Goal: Ask a question

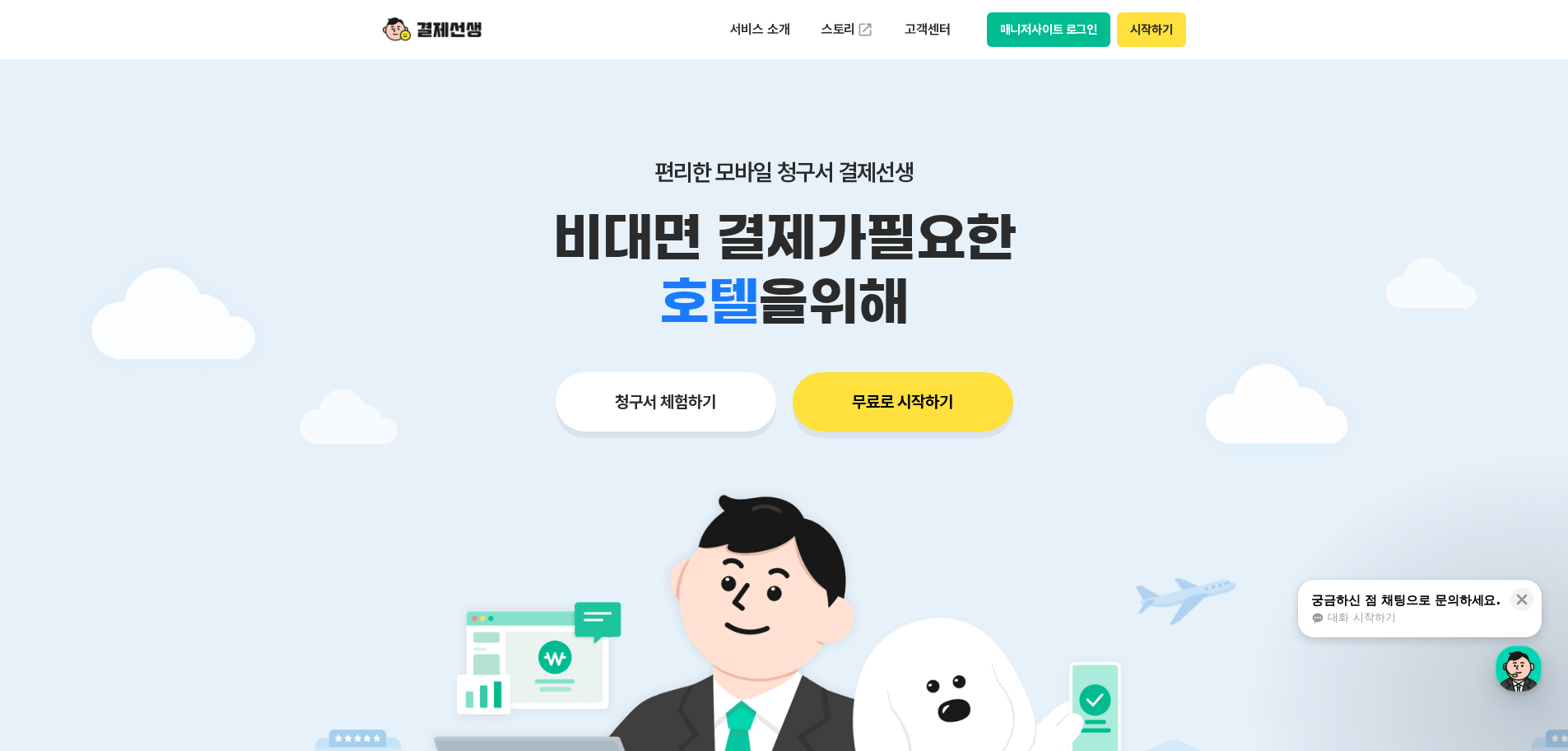
click at [1057, 34] on button "매니저사이트 로그인" at bounding box center [1049, 29] width 124 height 35
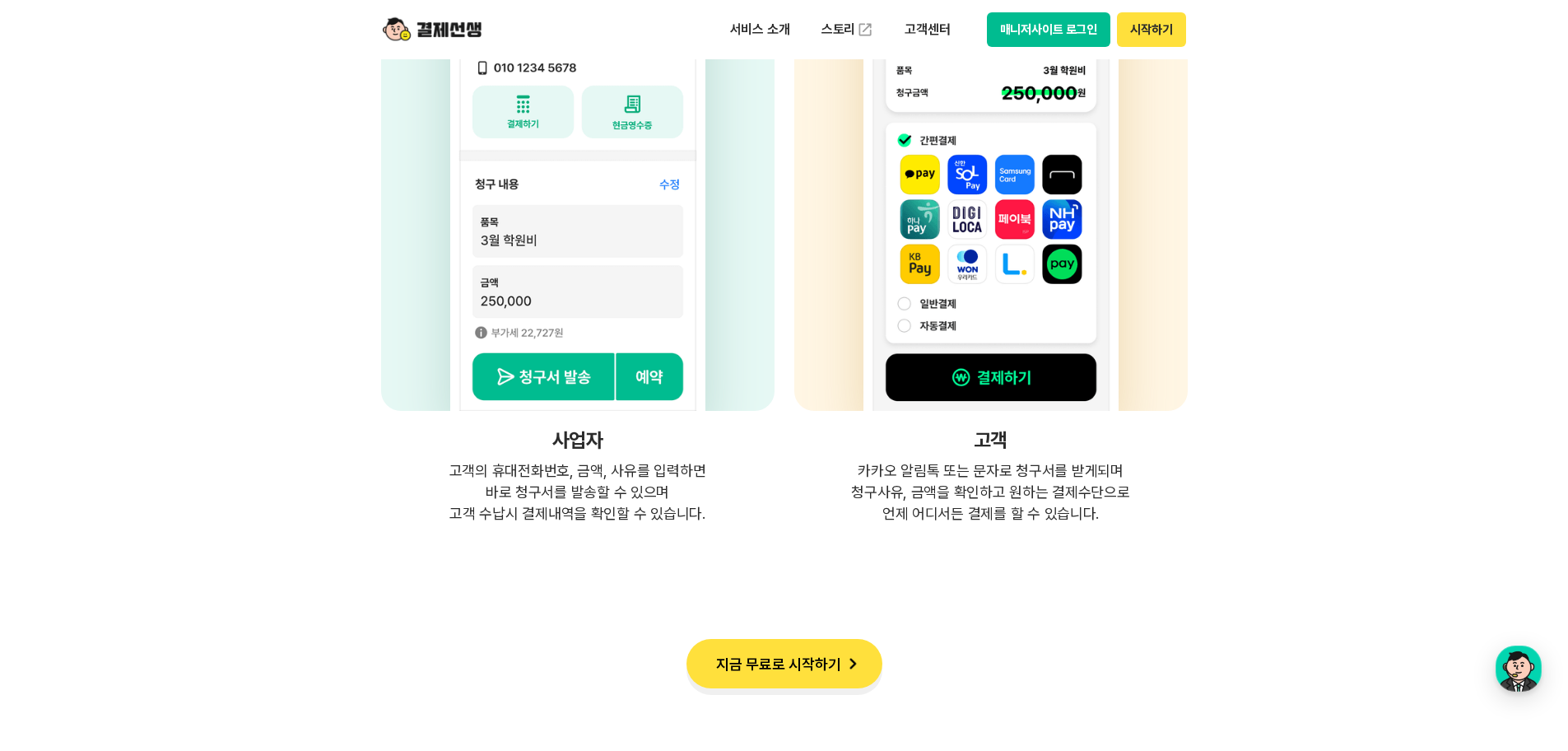
scroll to position [4530, 0]
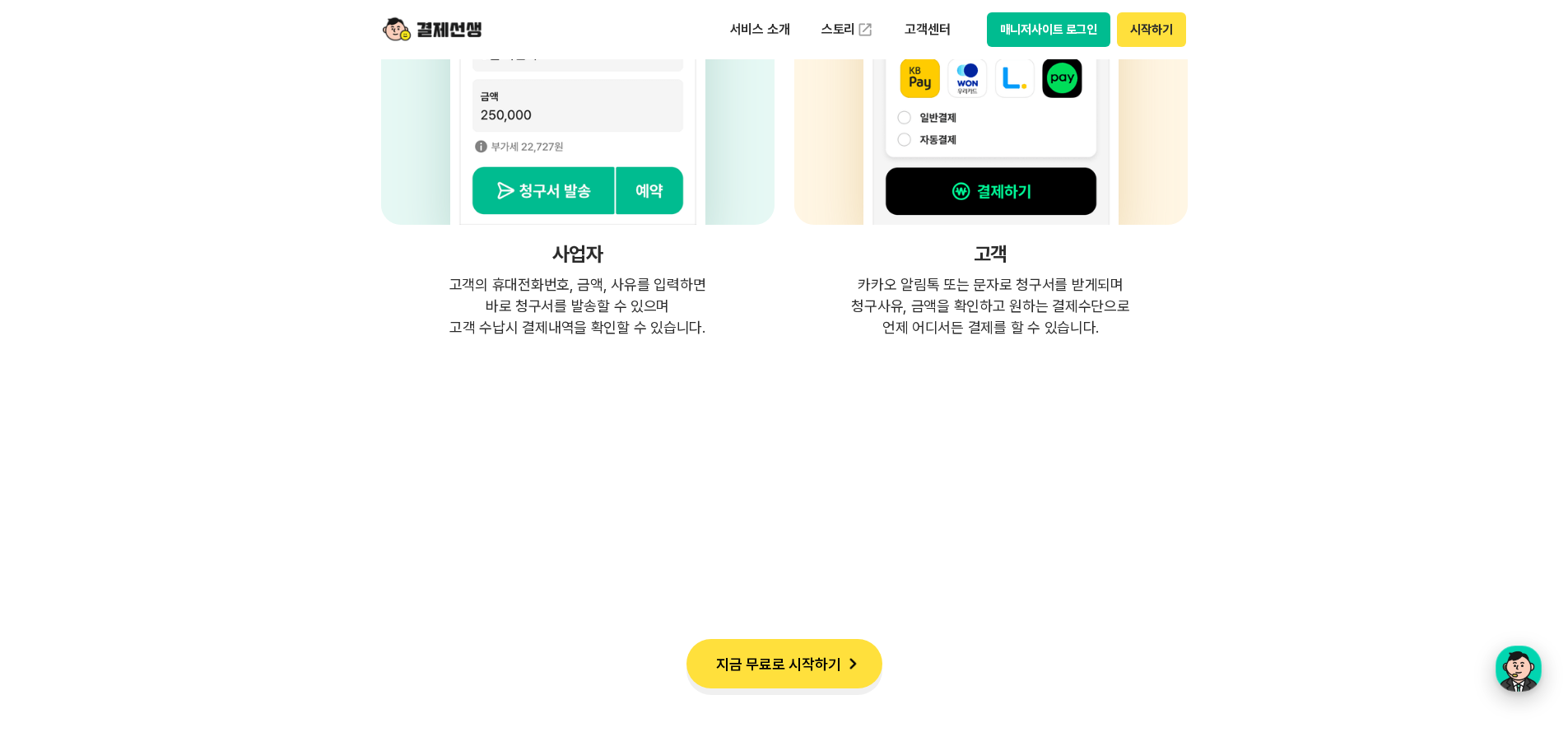
click at [1541, 660] on button "결제선생 [PERSON_NAME] [PERSON_NAME]" at bounding box center [1518, 668] width 46 height 46
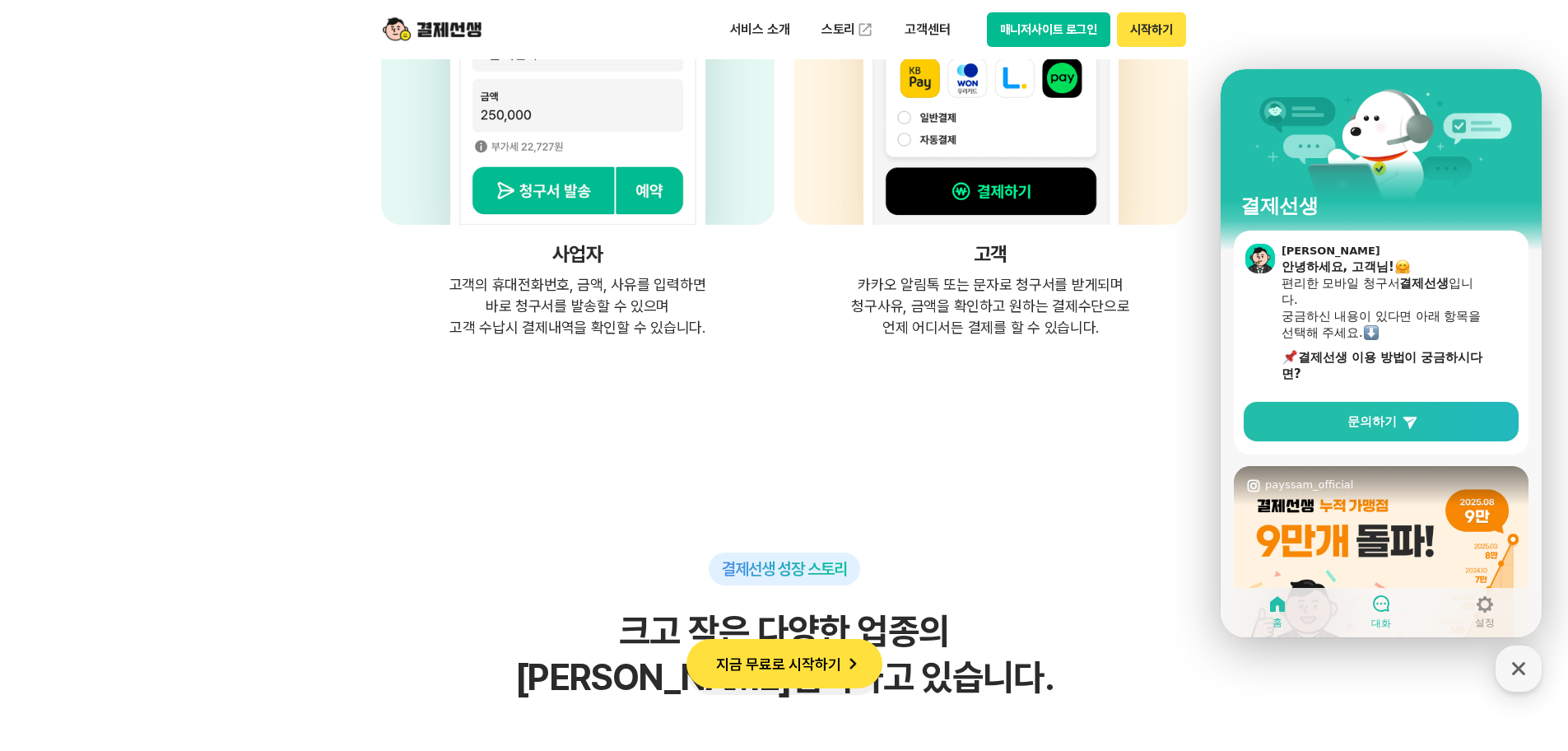
click at [1387, 613] on div at bounding box center [1381, 604] width 20 height 22
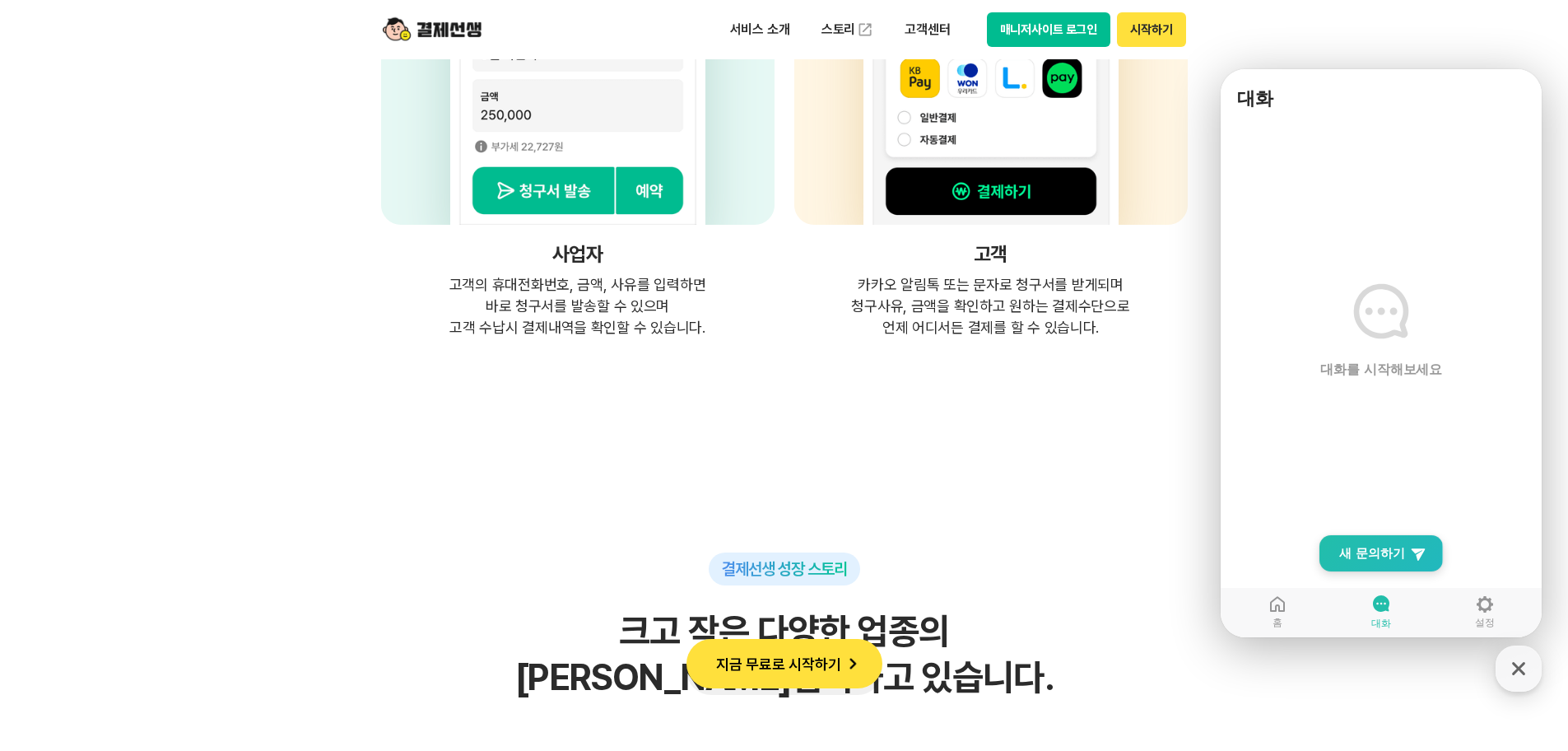
click at [1369, 548] on span "새 문의하기" at bounding box center [1372, 553] width 66 height 16
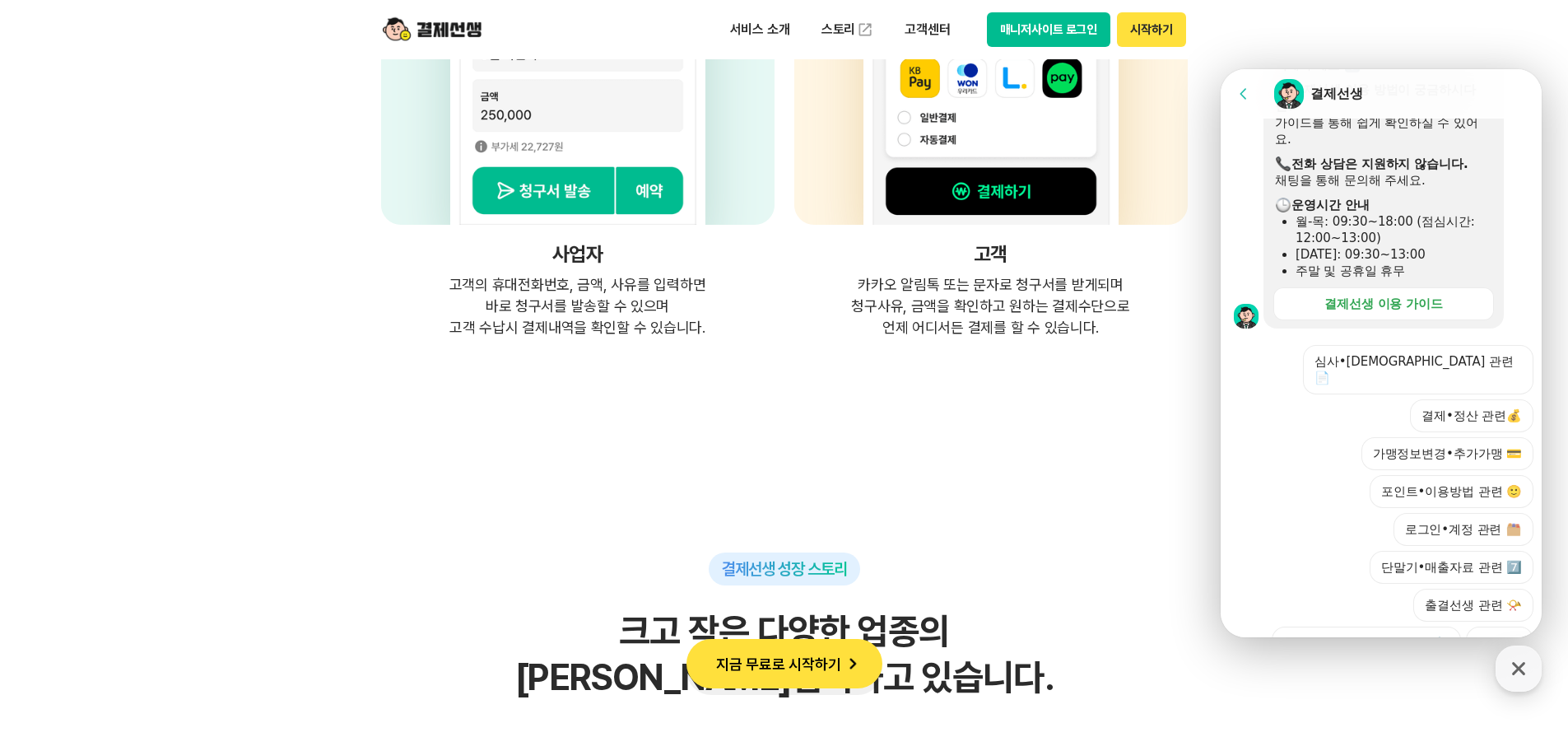
scroll to position [407, 0]
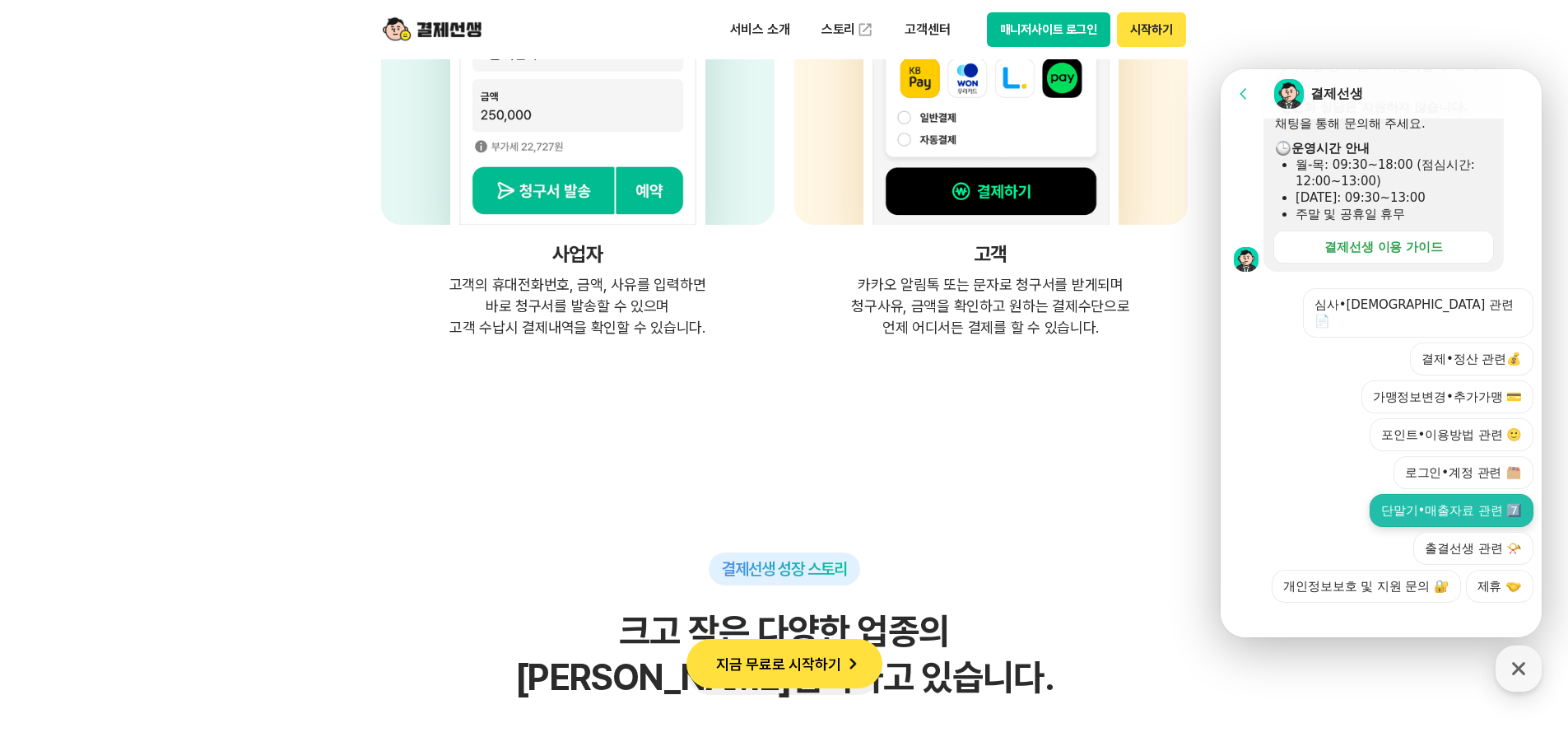
click at [1468, 494] on button "단말기•매출자료 관련 7️⃣" at bounding box center [1452, 510] width 164 height 33
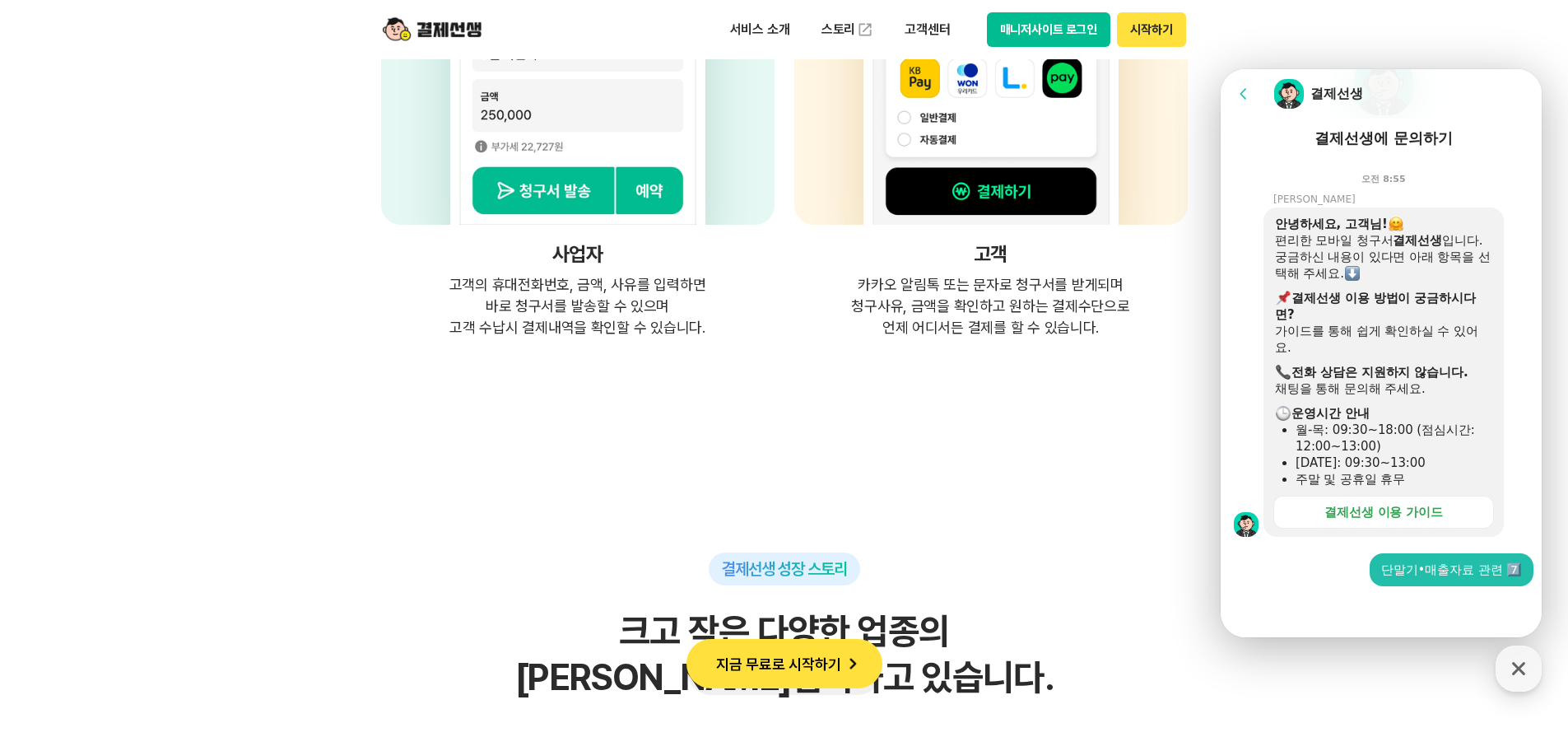
scroll to position [141, 0]
click at [1362, 612] on div at bounding box center [1383, 608] width 326 height 44
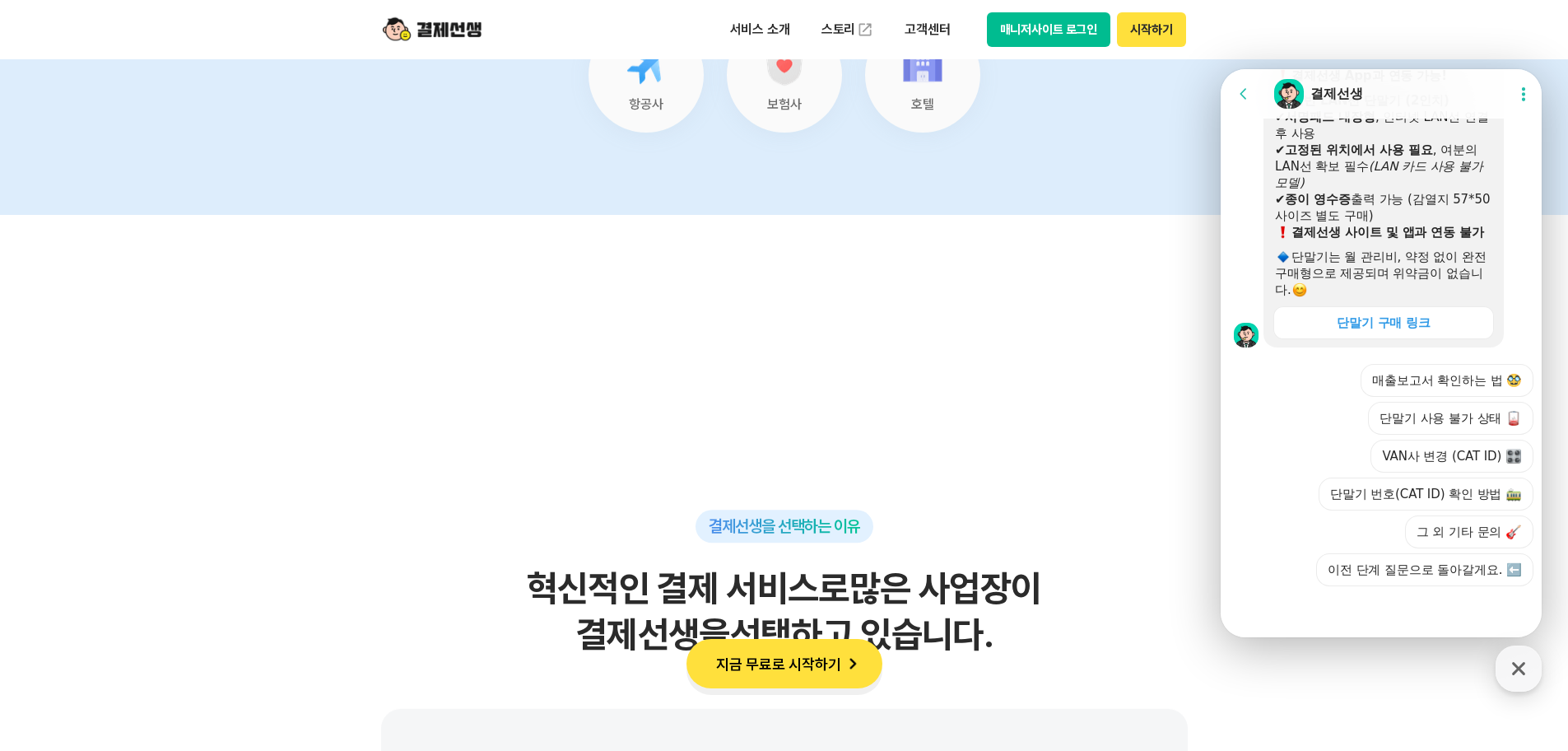
scroll to position [7248, 0]
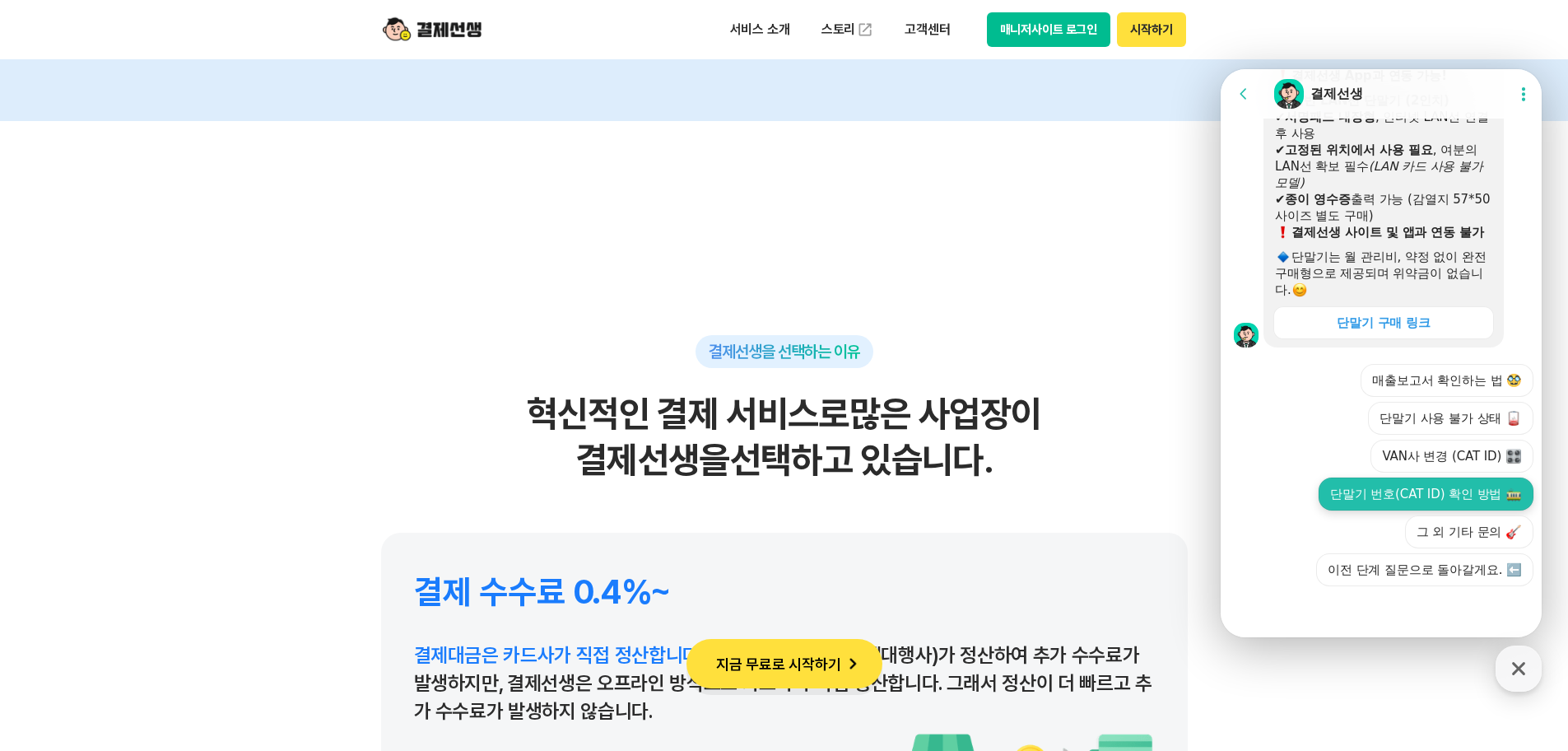
click at [1390, 497] on button "단말기 번호(CAT ID) 확인 방법" at bounding box center [1426, 494] width 215 height 33
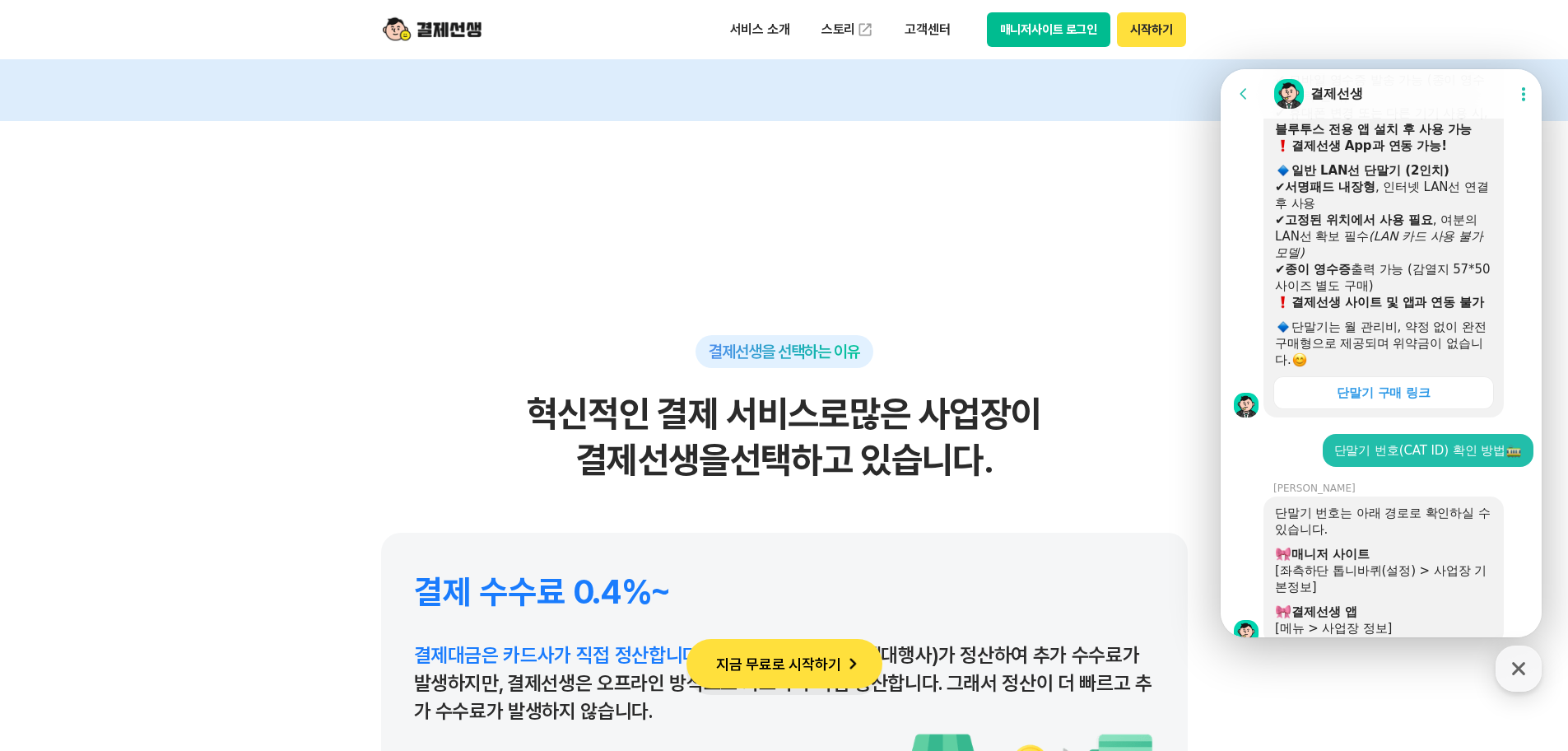
scroll to position [761, 0]
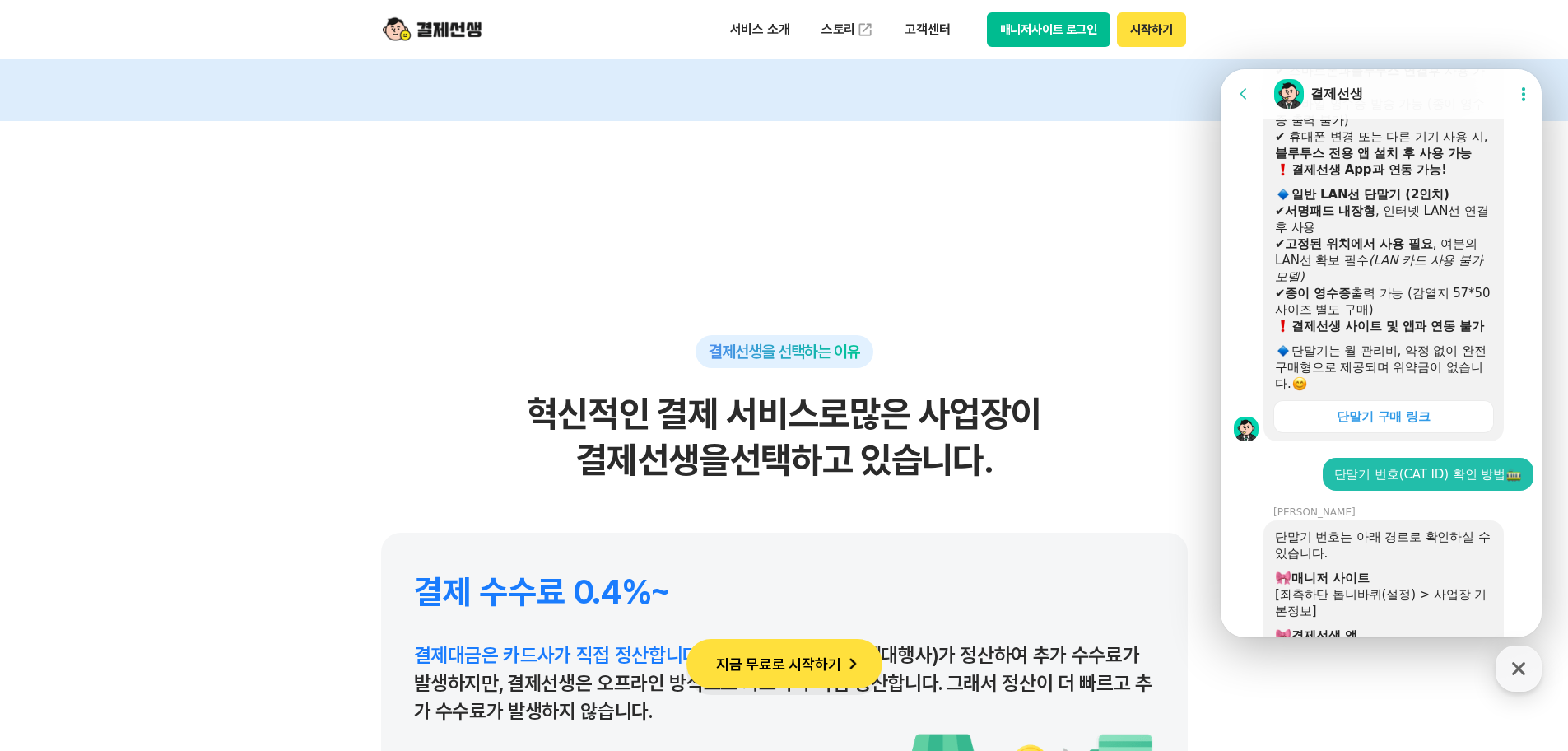
drag, startPoint x: 1458, startPoint y: 320, endPoint x: 1285, endPoint y: 245, distance: 188.6
click at [1279, 238] on div "결제선생에서 구매 가능한 단말기 종류 안내 ​ 블루투스 통합 단말기 ✔ 스마트폰과 블루투스 연결 후 사용 가능 ✔ 모바일 영수증 발송 가능 (…" at bounding box center [1383, 198] width 218 height 387
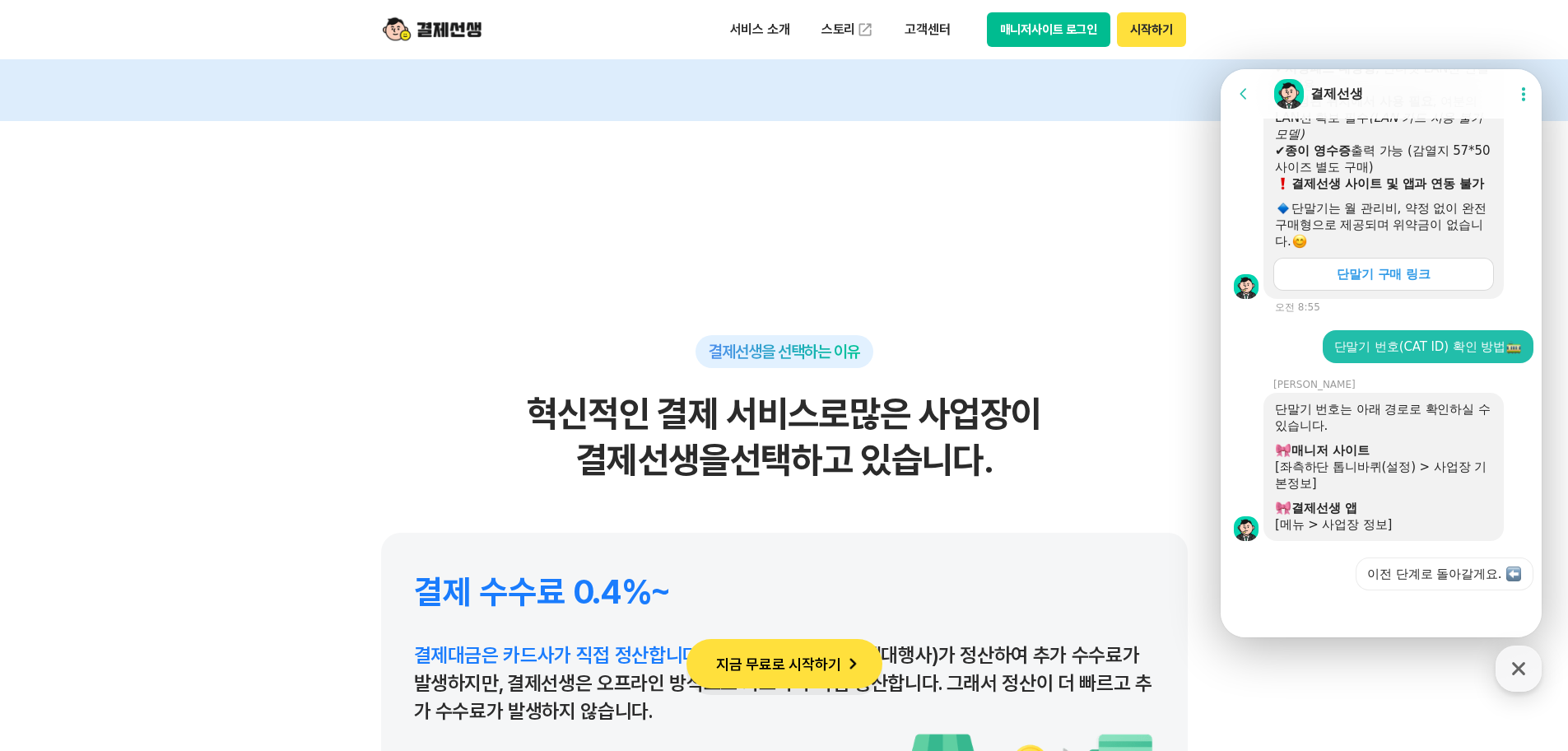
scroll to position [940, 0]
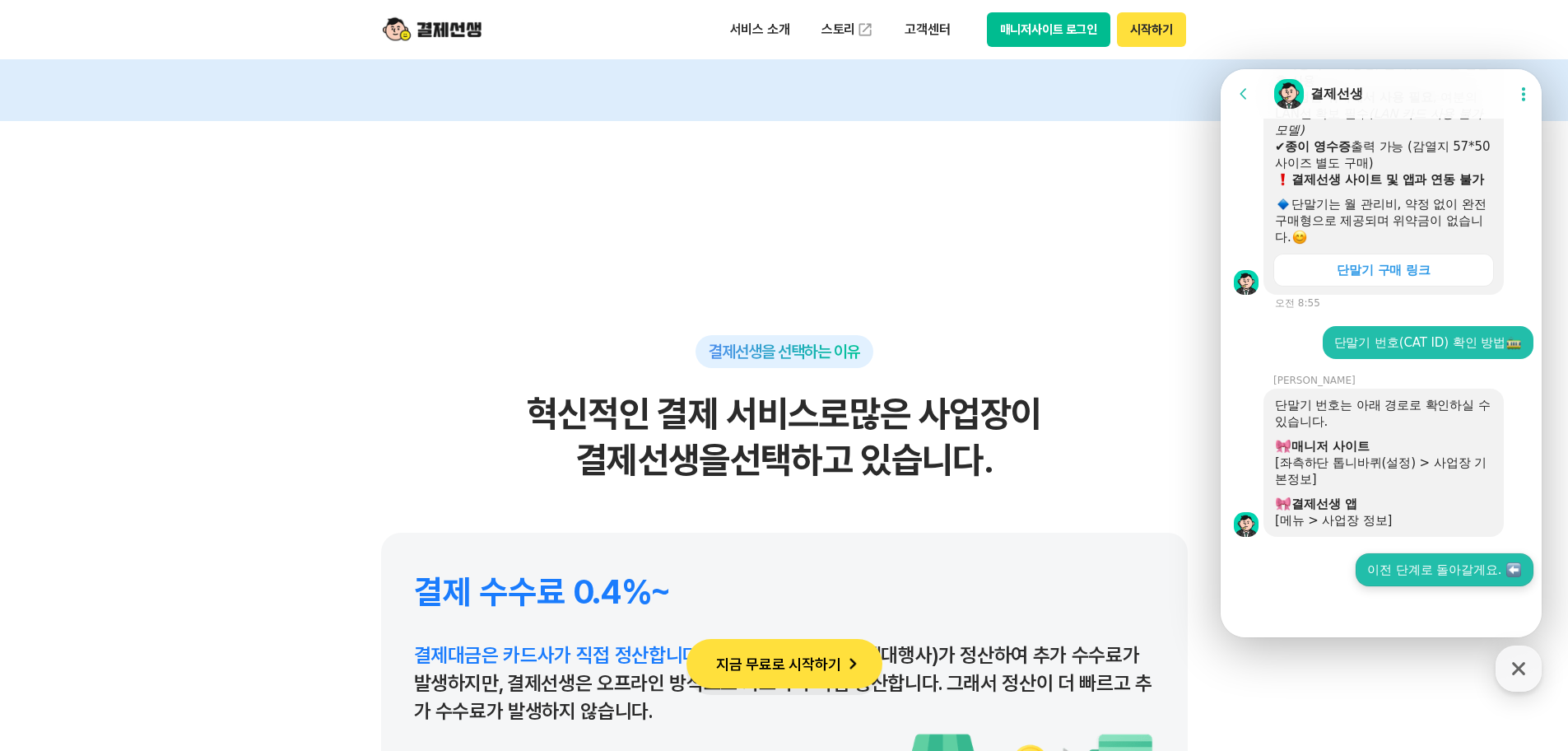
click at [1411, 562] on button "이전 단계로 돌아갈게요." at bounding box center [1445, 569] width 178 height 33
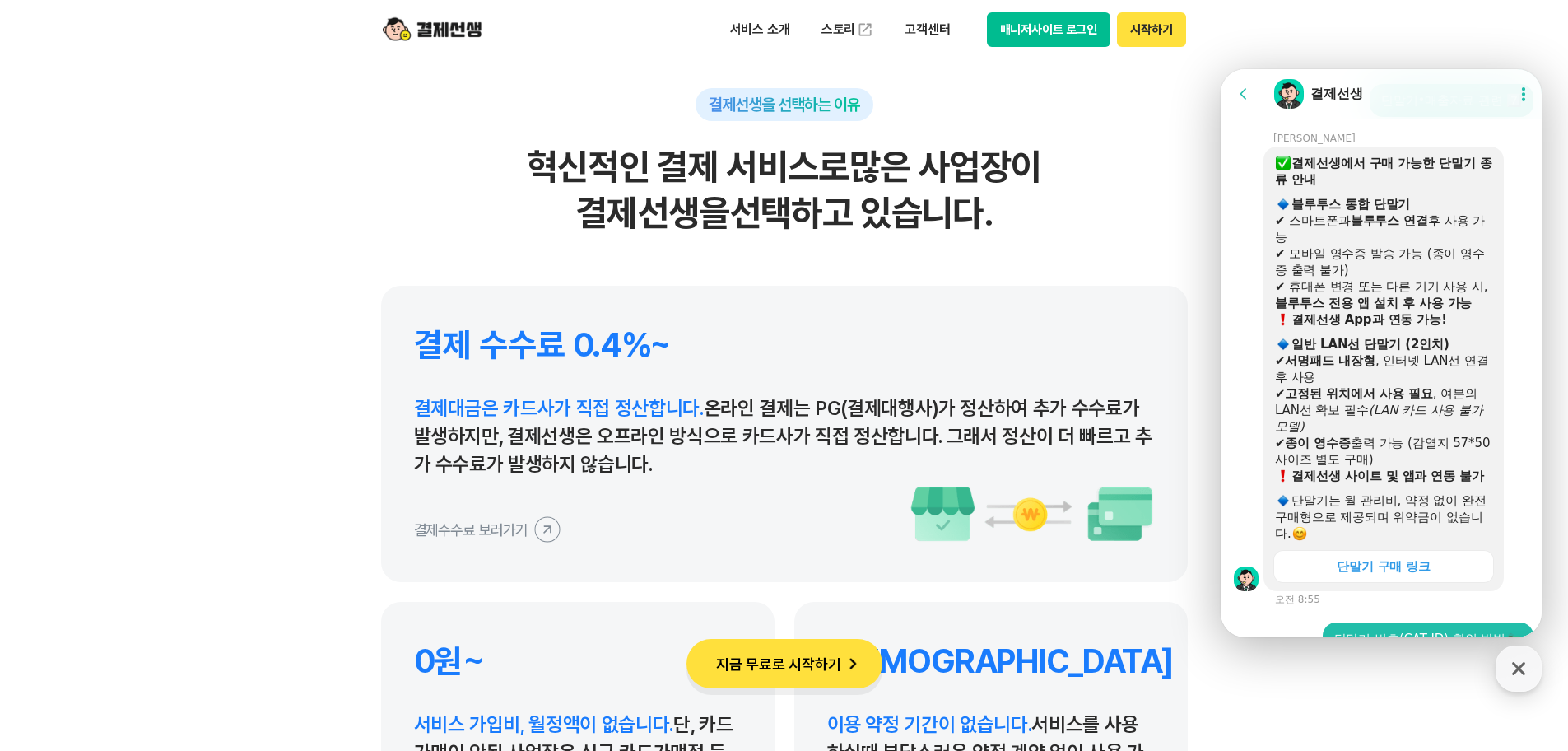
scroll to position [775, 0]
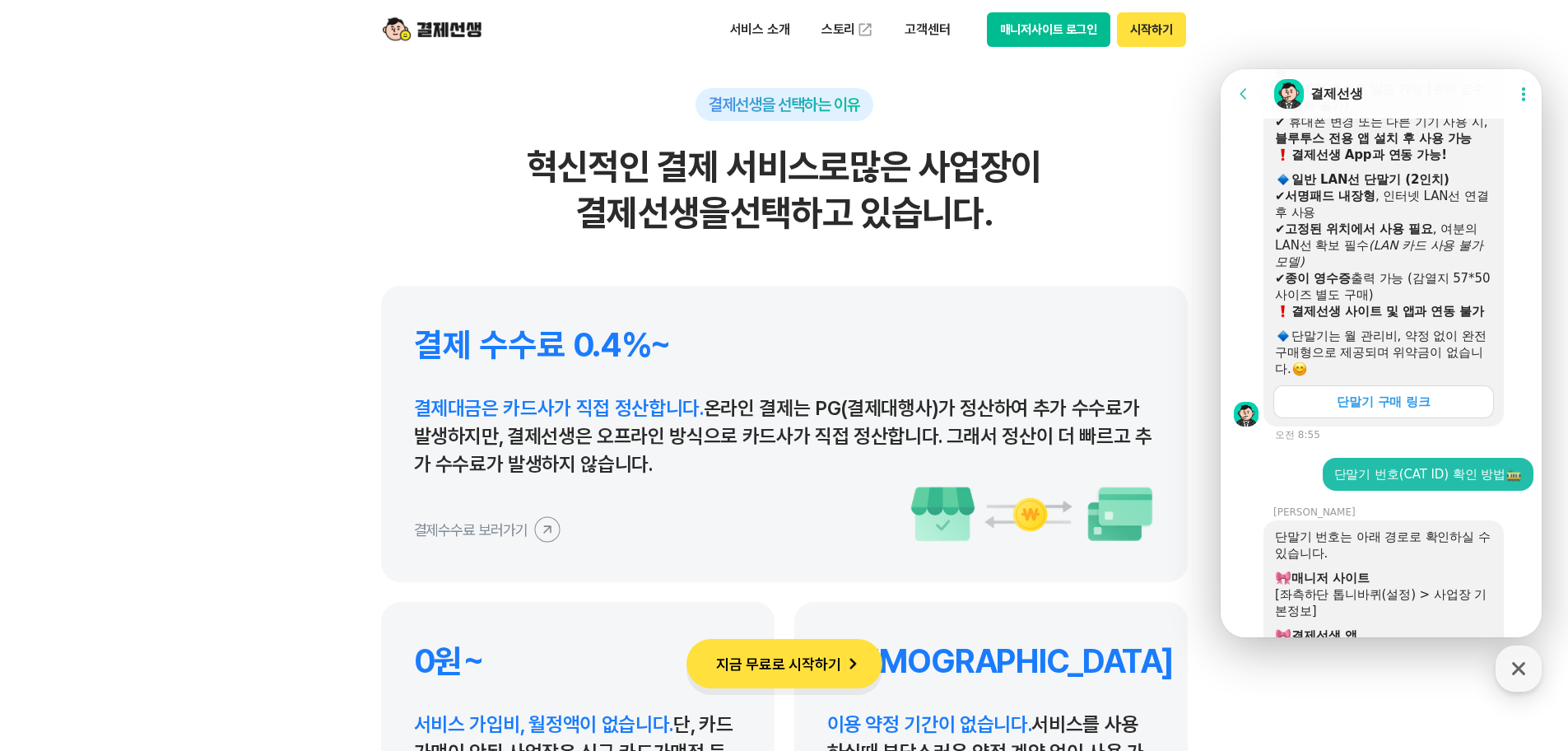
click at [1366, 410] on div "단말기 구매 링크" at bounding box center [1384, 401] width 95 height 16
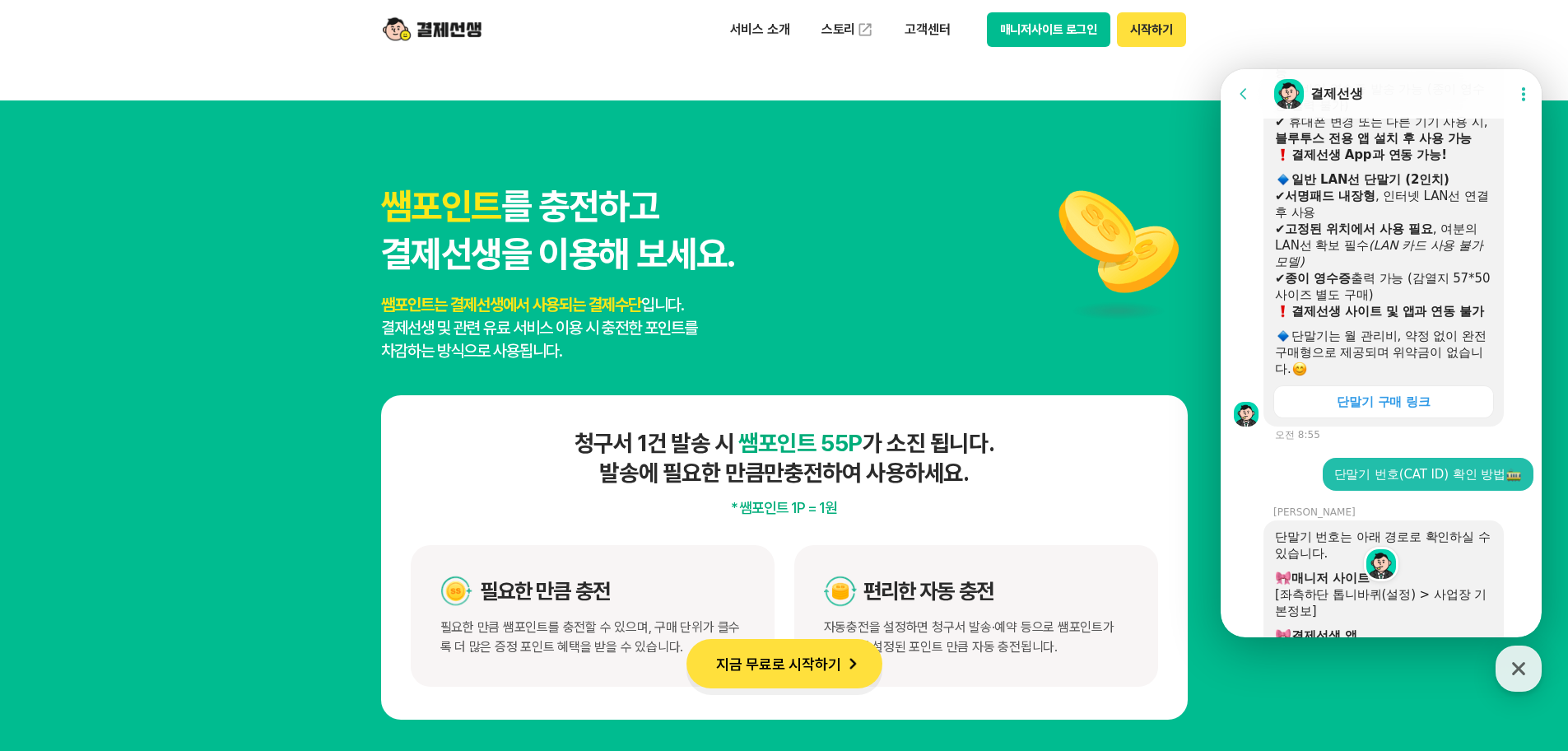
scroll to position [8237, 0]
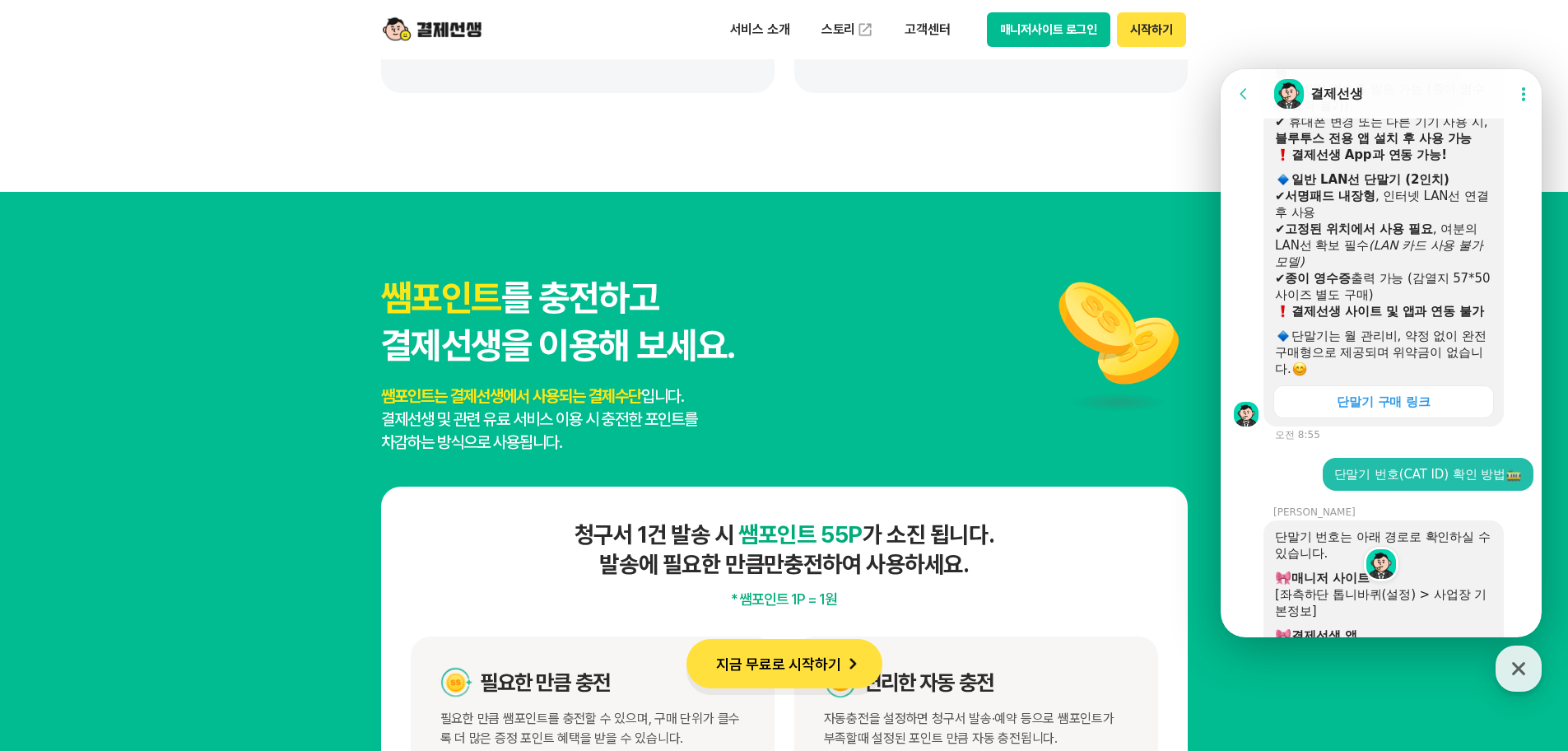
click at [1355, 220] on div "✔ 서명패드 내장형 , 인터넷 LAN선 연결 후 사용" at bounding box center [1383, 204] width 218 height 33
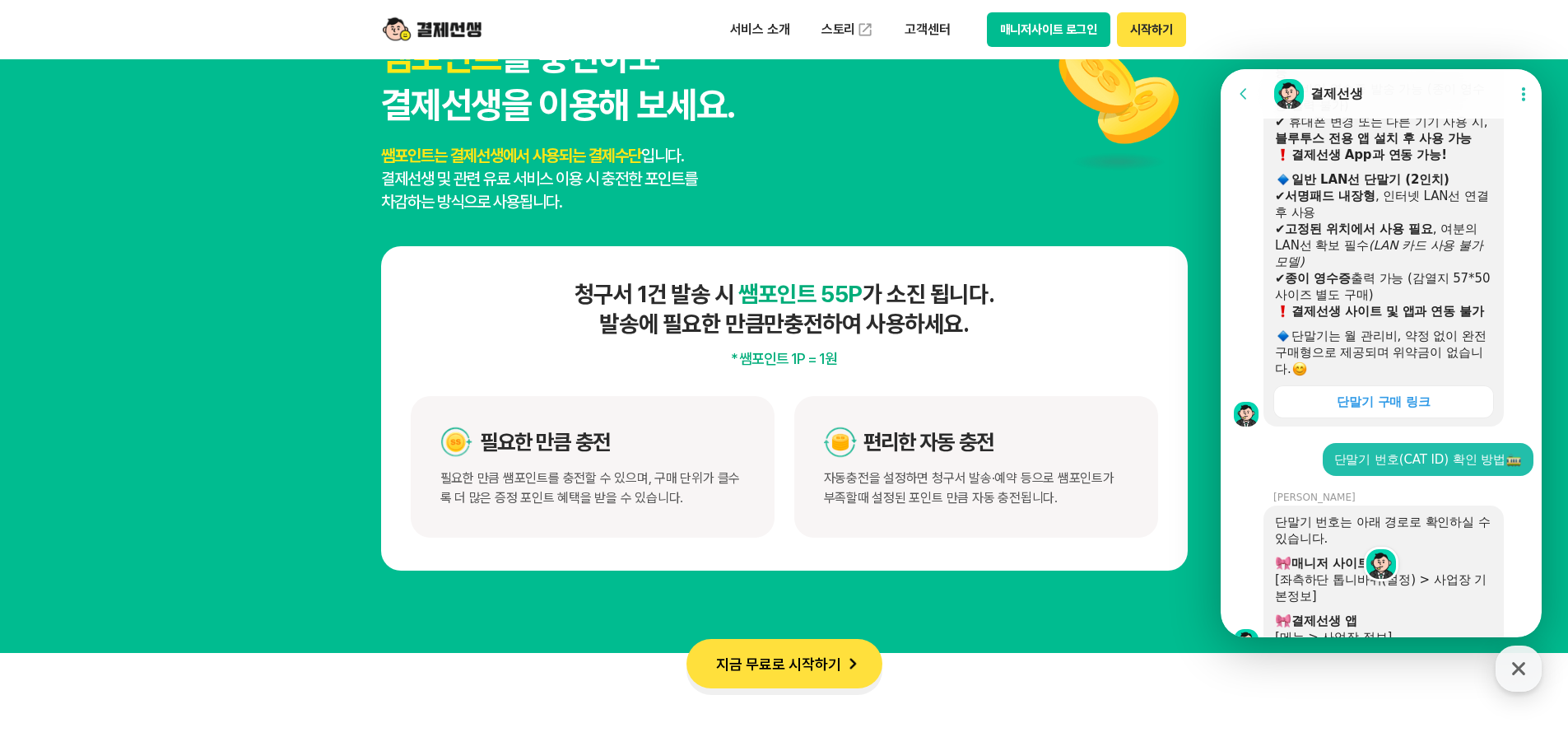
scroll to position [8484, 0]
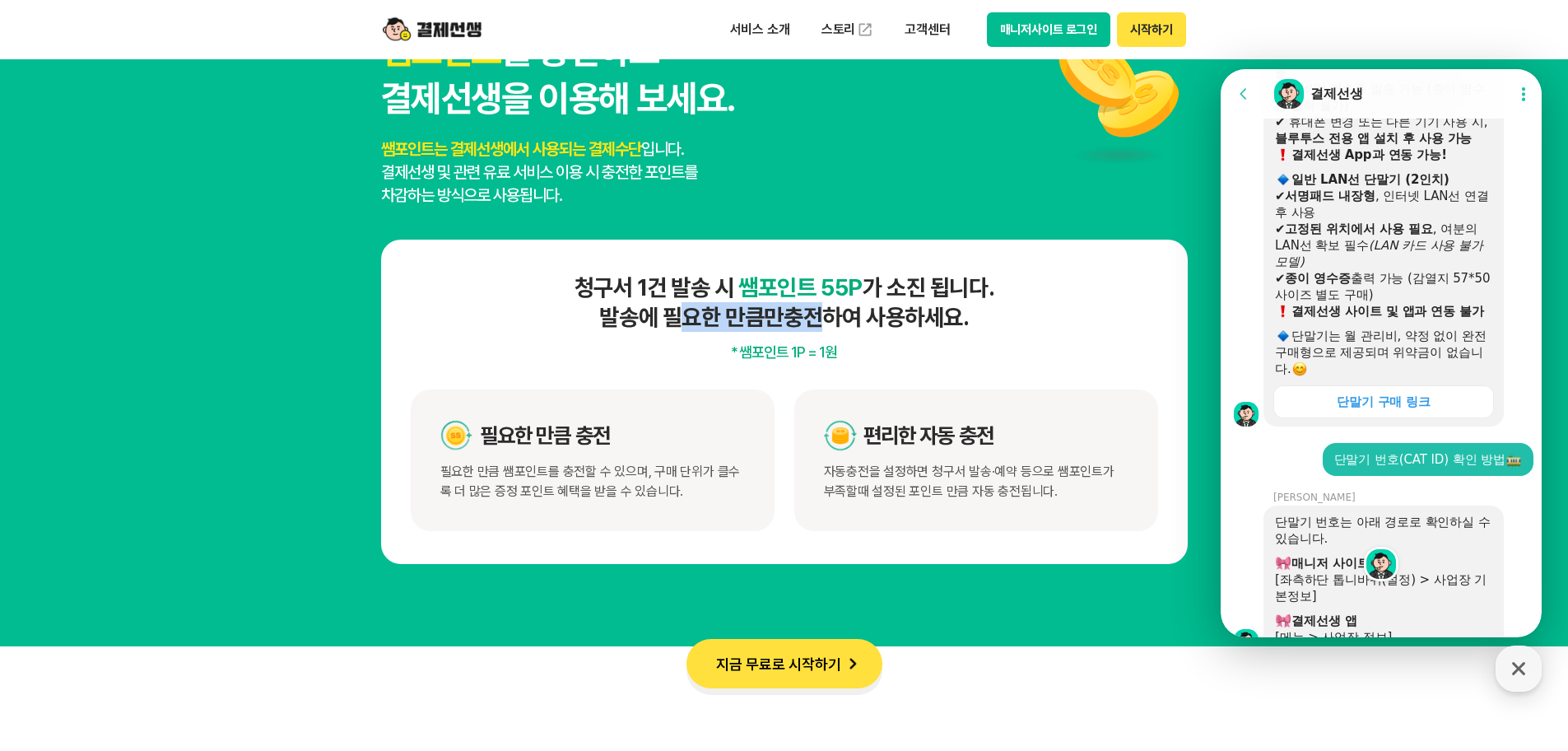
drag, startPoint x: 660, startPoint y: 325, endPoint x: 849, endPoint y: 332, distance: 189.1
click at [849, 332] on div "청구서 1건 발송 시 쌤포인트 55P 가 소진 됩니다. 발송에 필요한 만큼만 충전하여 사용하세요. * 쌤포인트 1P = 1원 필요한 만큼 충전…" at bounding box center [784, 401] width 807 height 324
click at [853, 334] on div "청구서 1건 발송 시 쌤포인트 55P 가 소진 됩니다. 발송에 필요한 만큼만 충전하여 사용하세요. * 쌤포인트 1P = 1원 필요한 만큼 충전…" at bounding box center [784, 401] width 807 height 324
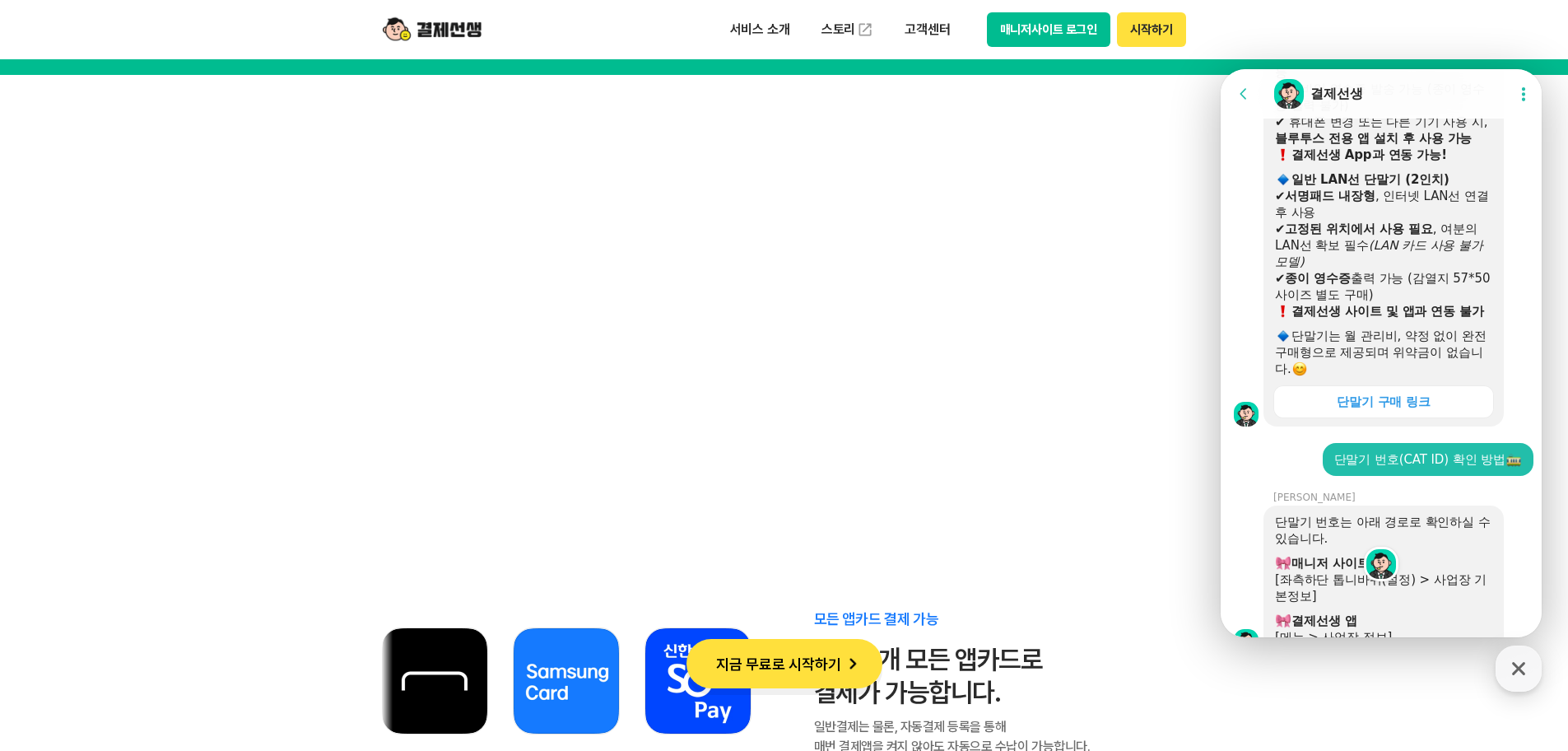
scroll to position [9061, 0]
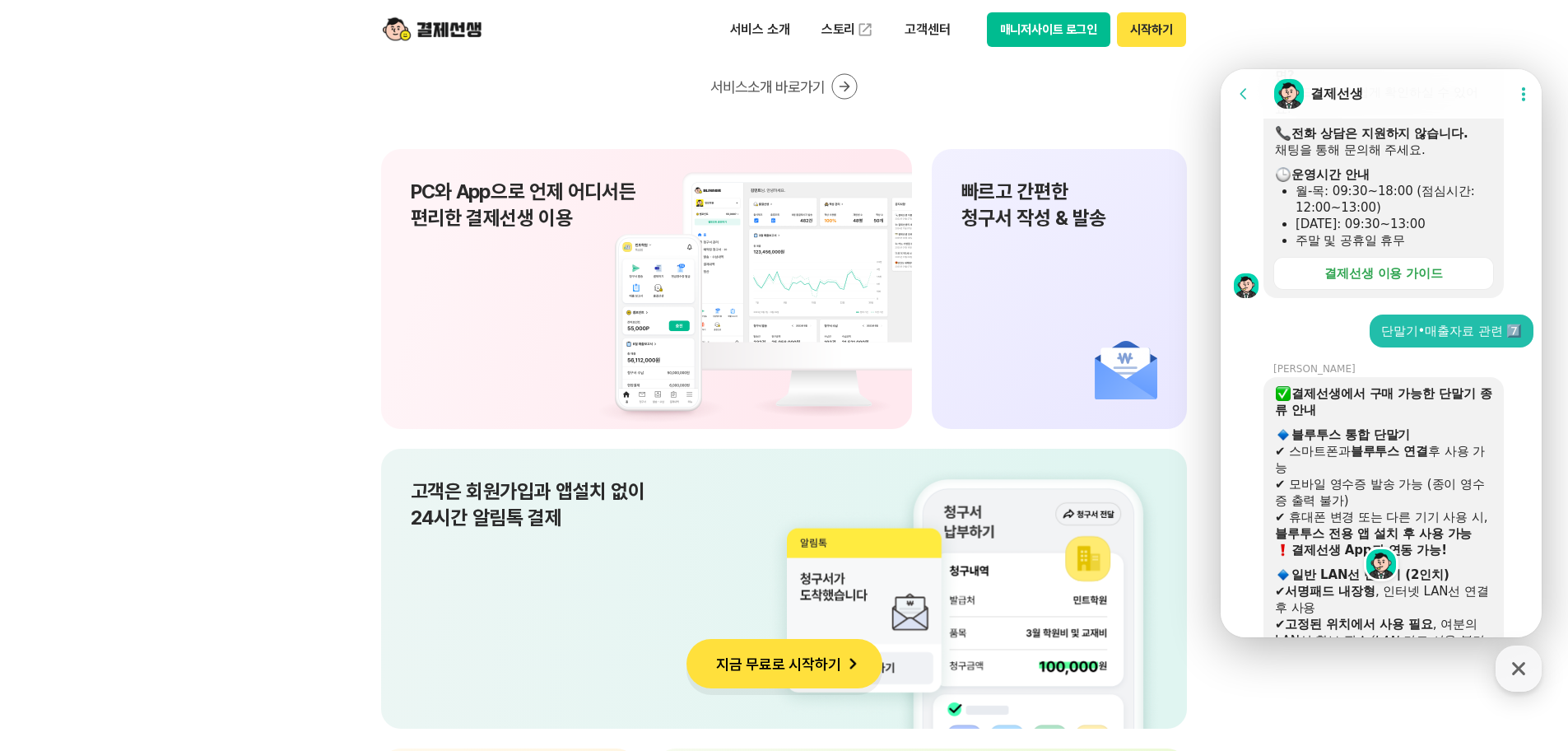
scroll to position [35, 0]
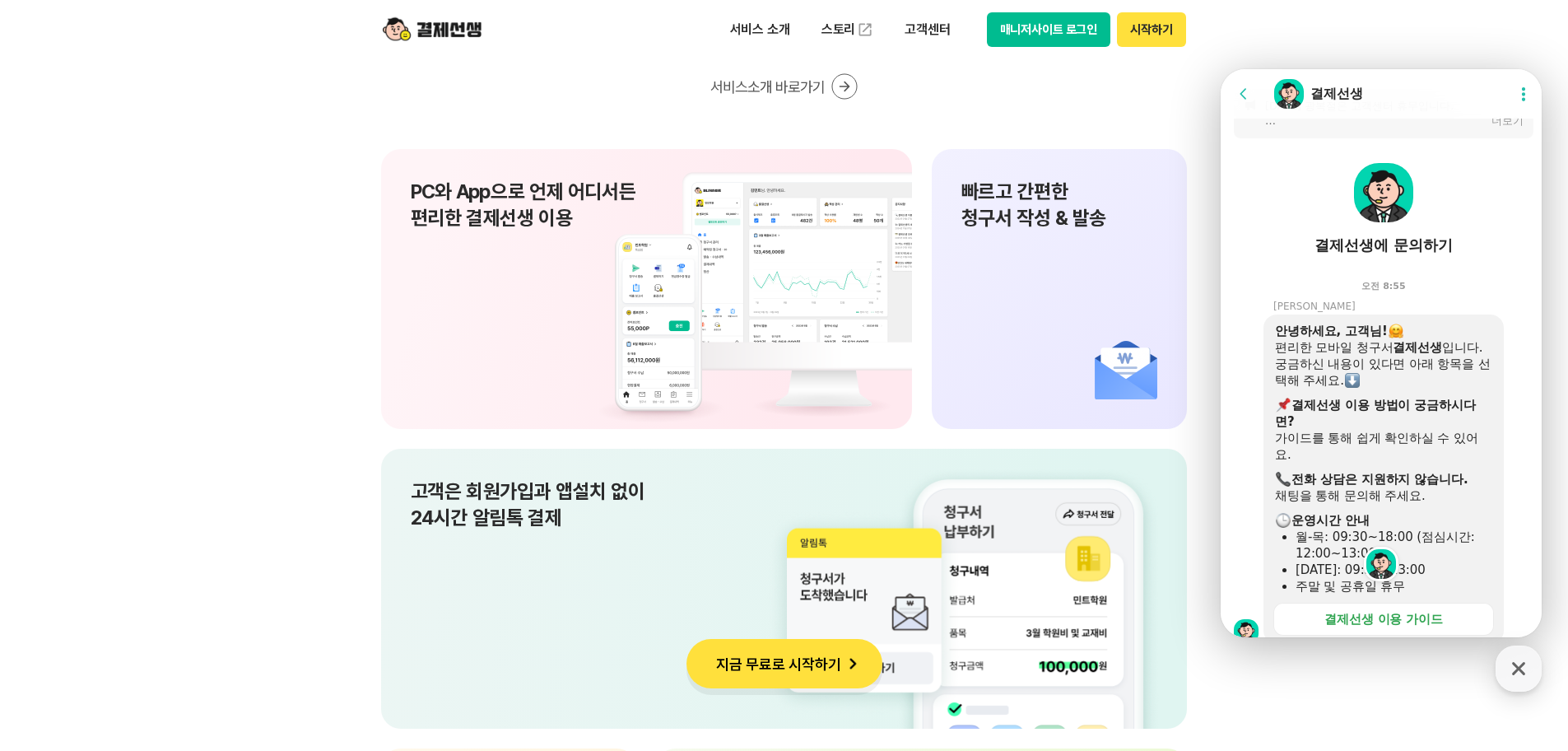
click at [79, 563] on section "쉽고 편한 결제선생 UX 사업장과 고객 모두가 편리하게 사용할 수 있도록 설계 하였습니다. 서비스소개 바로가기 PC와 App으로 언제 어디서든…" at bounding box center [784, 722] width 1568 height 1641
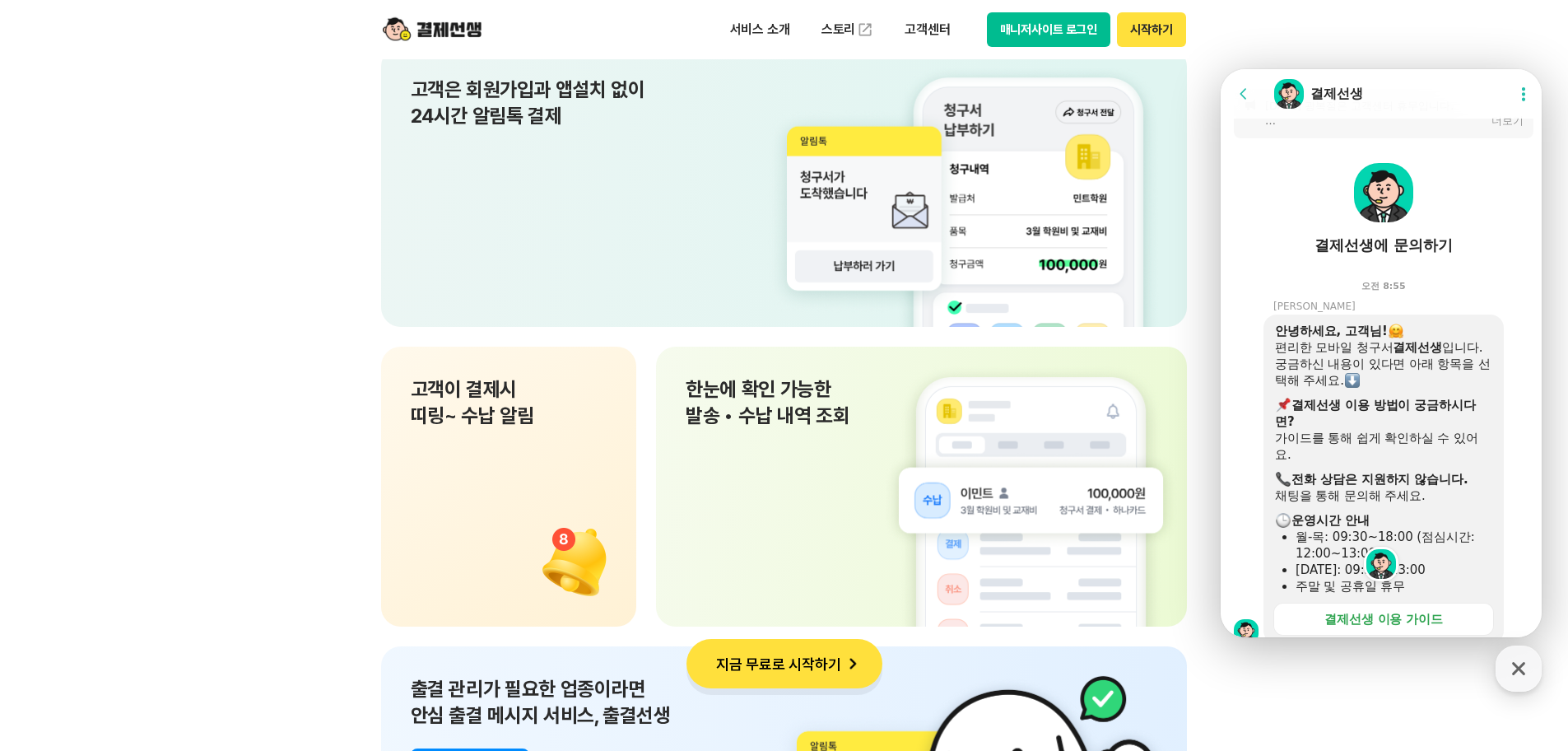
scroll to position [11202, 0]
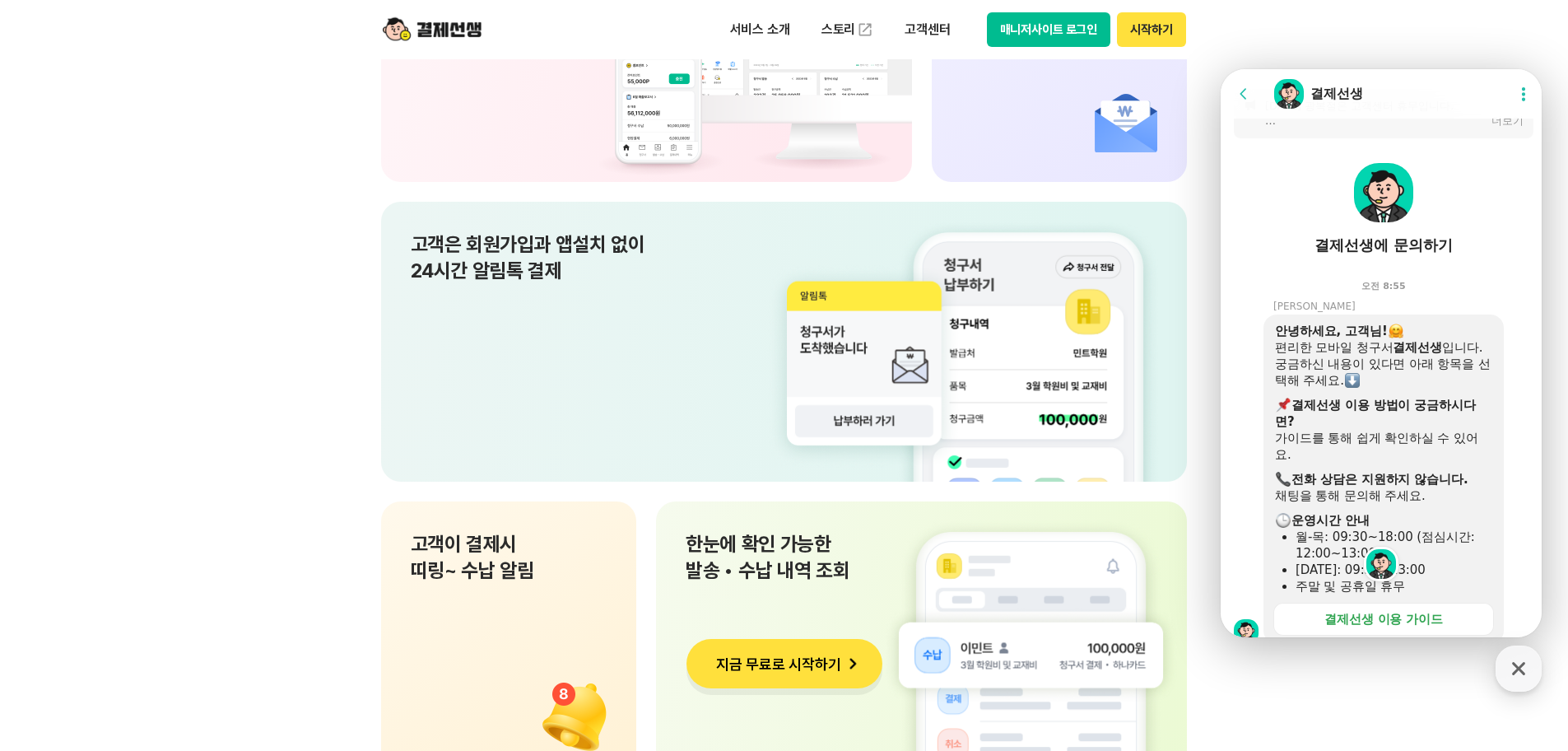
click at [822, 576] on p "한눈에 확인 가능한 발송 • 수납 내역 조회" at bounding box center [921, 558] width 472 height 53
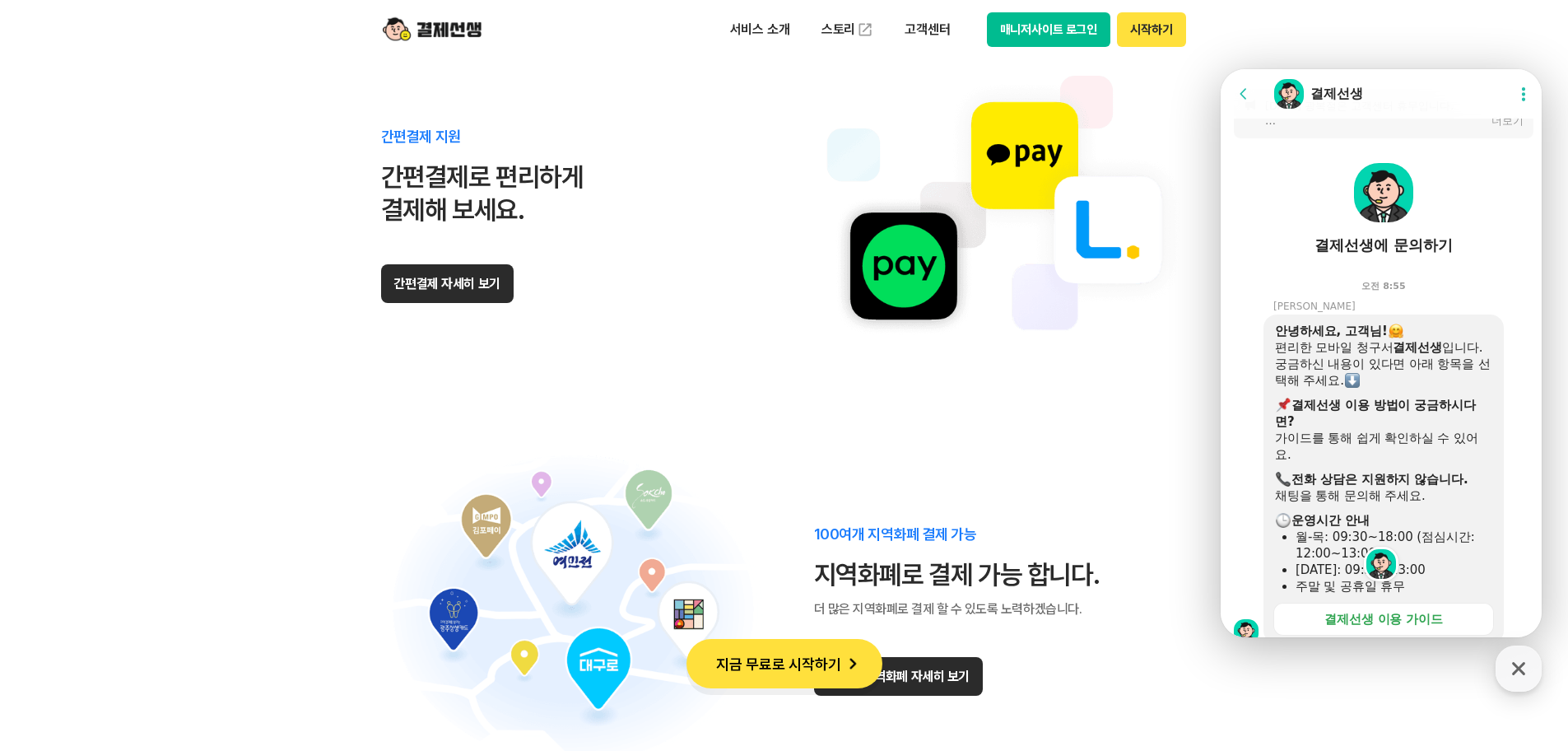
scroll to position [9637, 0]
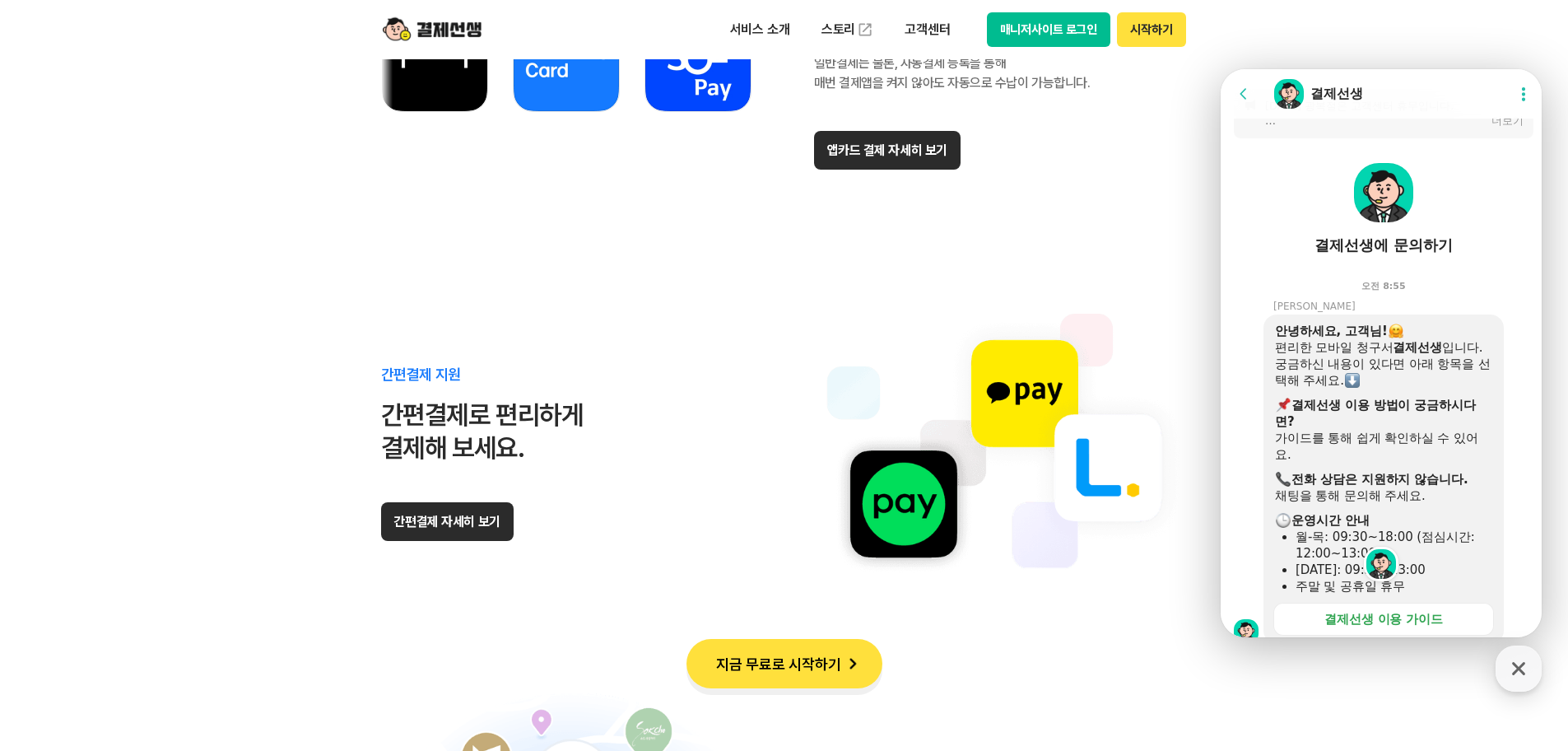
click at [1046, 37] on button "매니저사이트 로그인" at bounding box center [1049, 29] width 124 height 35
